Goal: Navigation & Orientation: Go to known website

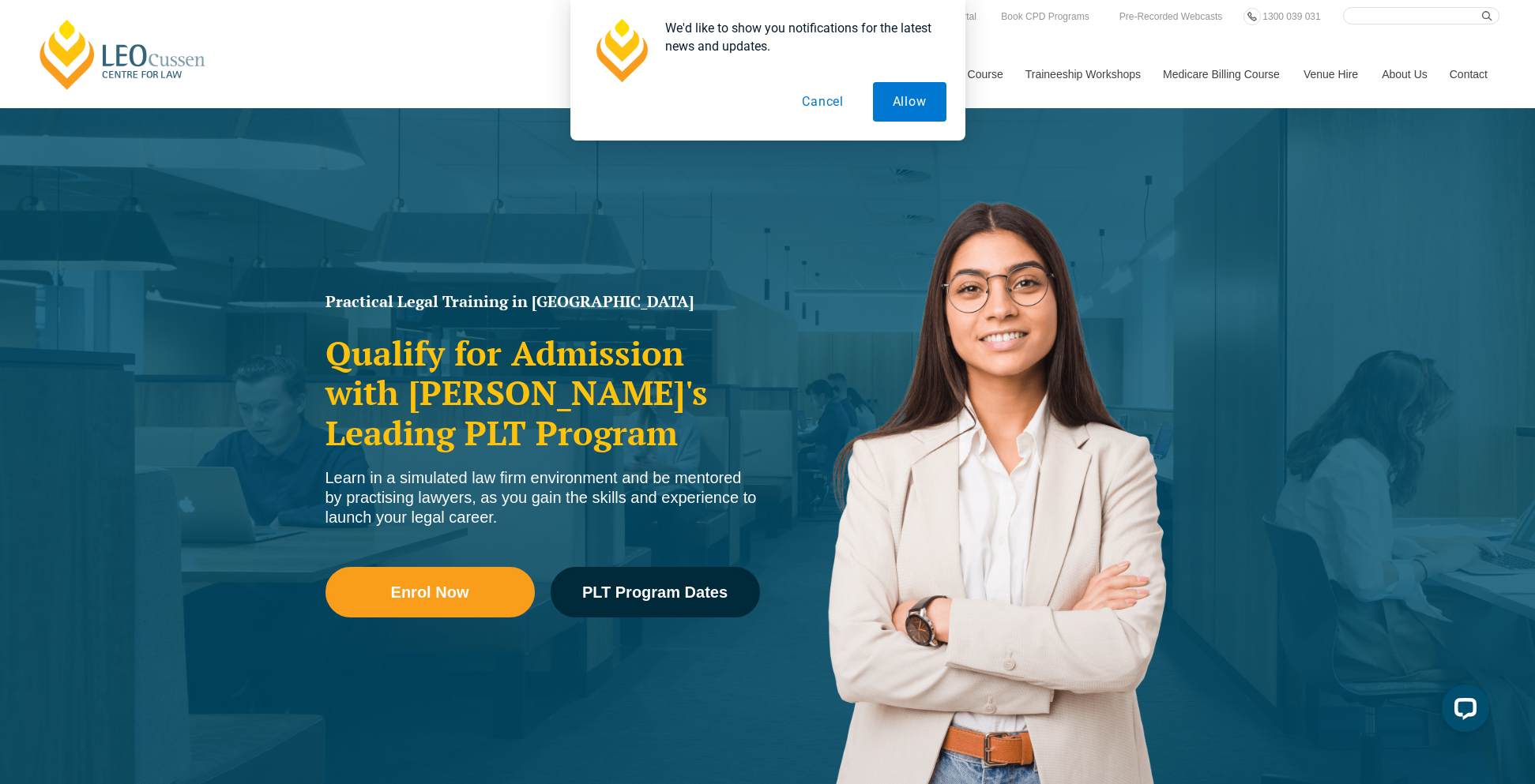
click at [810, 100] on button "Cancel" at bounding box center [822, 102] width 81 height 40
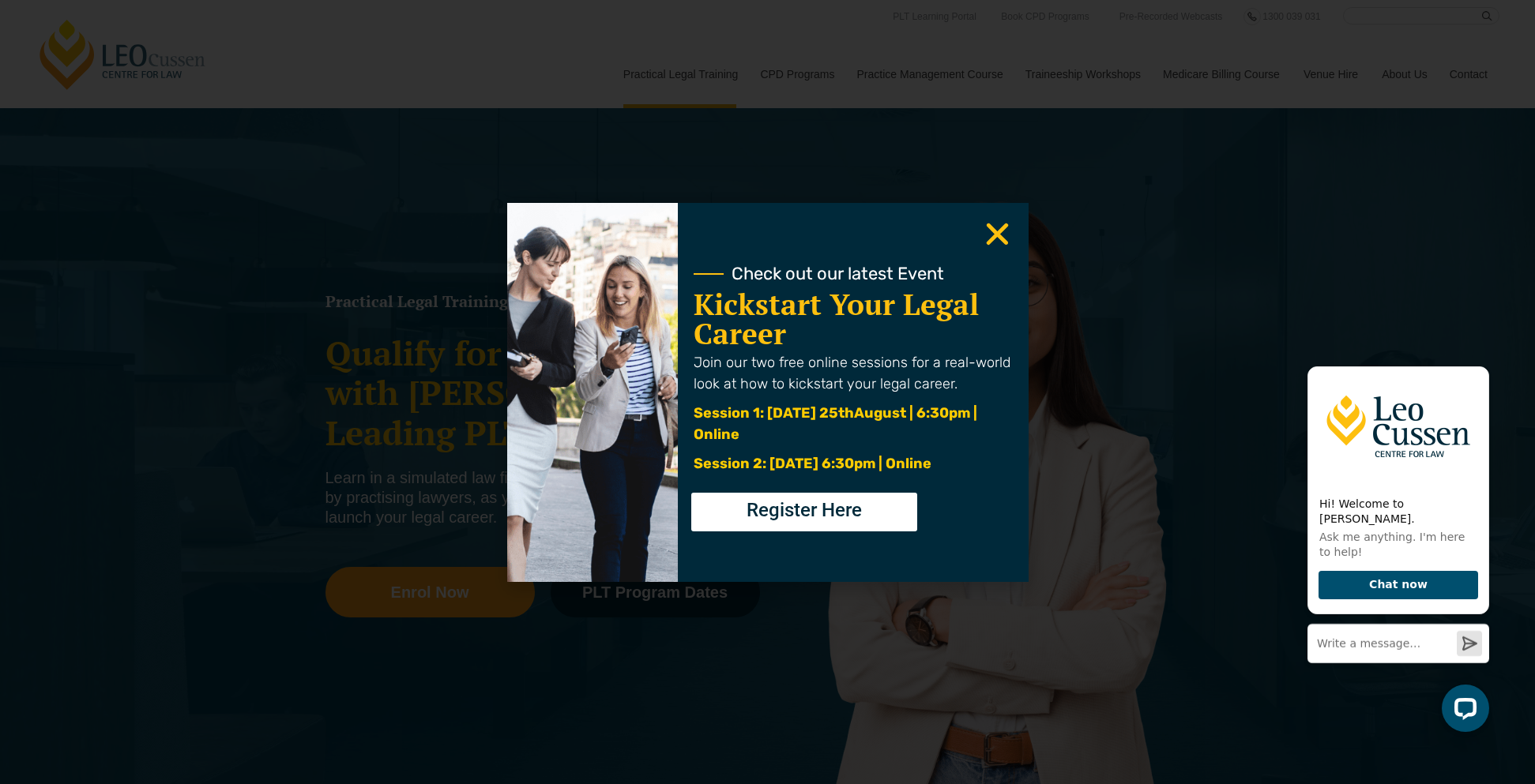
click at [987, 230] on icon "Close" at bounding box center [997, 235] width 31 height 31
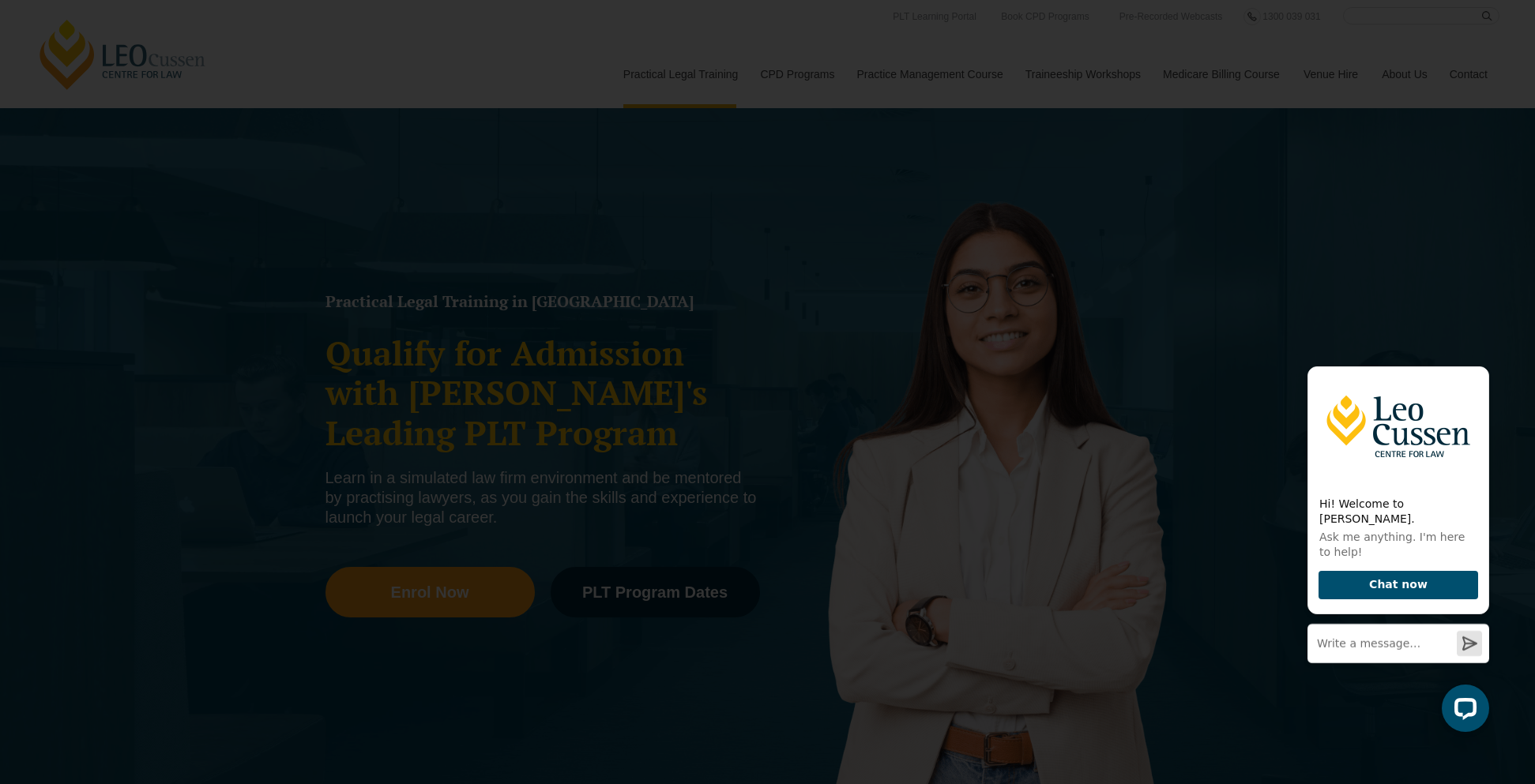
click at [997, 230] on use "Close" at bounding box center [997, 234] width 23 height 22
